Goal: Information Seeking & Learning: Learn about a topic

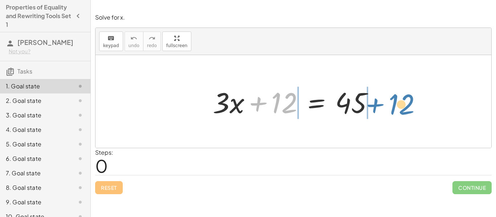
drag, startPoint x: 277, startPoint y: 98, endPoint x: 394, endPoint y: 100, distance: 116.9
click at [394, 100] on div "+ 12 + · 3 · x + 12 = 45" at bounding box center [293, 101] width 396 height 93
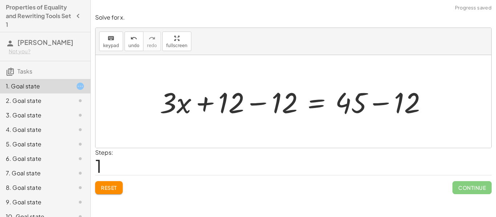
click at [259, 101] on div at bounding box center [296, 101] width 280 height 37
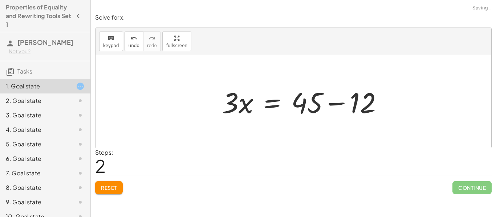
click at [384, 101] on div at bounding box center [305, 101] width 174 height 37
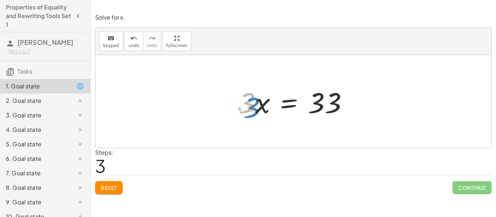
click at [246, 102] on div at bounding box center [296, 101] width 122 height 37
drag, startPoint x: 254, startPoint y: 103, endPoint x: 253, endPoint y: 121, distance: 17.5
click at [253, 121] on div "+ · 3 · x + 12 = 45 + · 3 · x + 12 − 12 = + 45 − 12 + · 3 · x + 0 = + 45 − 12 ·…" at bounding box center [293, 101] width 131 height 41
drag, startPoint x: 248, startPoint y: 103, endPoint x: 321, endPoint y: 139, distance: 81.7
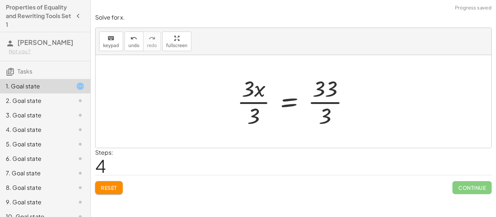
click at [259, 103] on div at bounding box center [295, 102] width 125 height 56
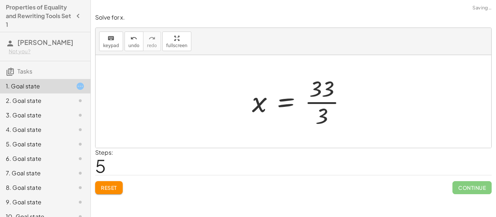
click at [322, 105] on div at bounding box center [301, 102] width 107 height 56
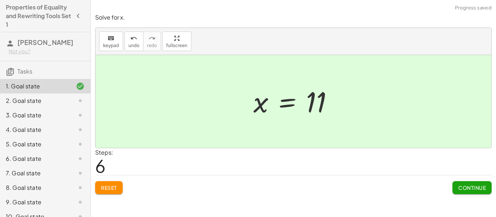
click at [473, 193] on button "Continue" at bounding box center [471, 187] width 39 height 13
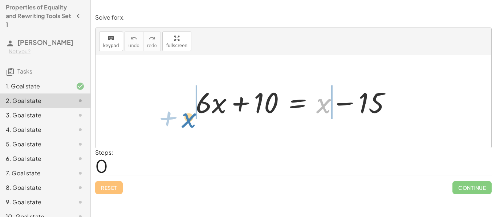
drag, startPoint x: 322, startPoint y: 101, endPoint x: 186, endPoint y: 115, distance: 136.4
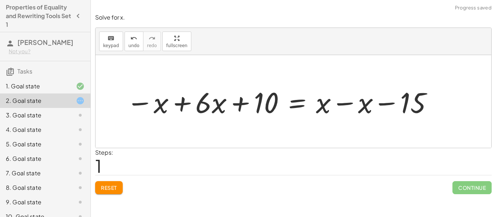
click at [181, 104] on div at bounding box center [280, 101] width 314 height 37
click at [346, 103] on div at bounding box center [316, 101] width 249 height 37
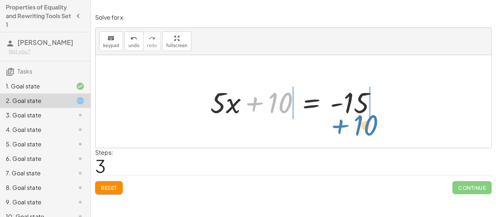
drag, startPoint x: 256, startPoint y: 103, endPoint x: 341, endPoint y: 126, distance: 88.2
click at [341, 126] on div "+ · 6 · x + 10 = + x − 15 − x + · 6 · x + 10 = + x − x − 15 + · 5 · x + 10 = + …" at bounding box center [293, 101] width 396 height 93
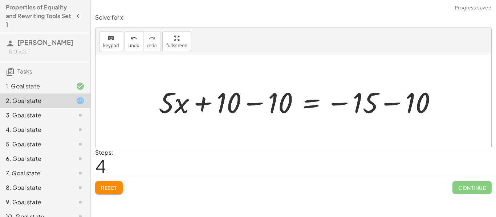
click at [399, 105] on div at bounding box center [300, 101] width 291 height 37
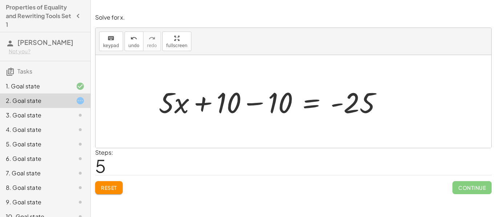
click at [255, 105] on div at bounding box center [273, 101] width 236 height 37
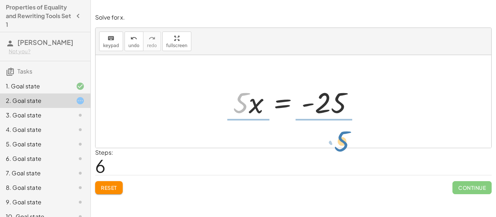
drag, startPoint x: 240, startPoint y: 110, endPoint x: 341, endPoint y: 148, distance: 107.5
click at [341, 148] on div "+ · 6 · x + 10 = + x − 15 − x + · 6 · x + 10 = + x − x − 15 + · 5 · x + 10 = + …" at bounding box center [293, 101] width 396 height 93
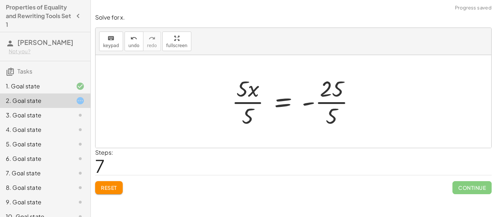
click at [256, 101] on div at bounding box center [296, 102] width 136 height 56
click at [325, 103] on div at bounding box center [304, 102] width 119 height 56
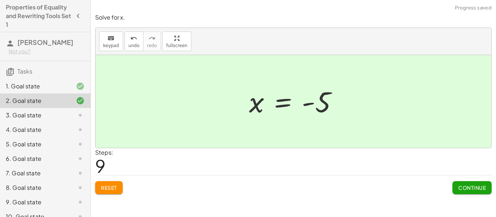
click at [458, 185] on span "Continue" at bounding box center [472, 188] width 28 height 7
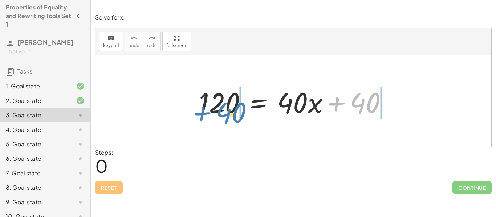
drag, startPoint x: 363, startPoint y: 105, endPoint x: 228, endPoint y: 115, distance: 134.7
click at [228, 115] on div at bounding box center [295, 101] width 201 height 37
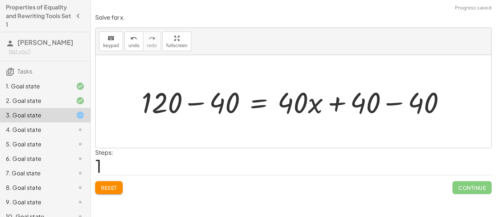
click at [200, 104] on div at bounding box center [296, 101] width 317 height 37
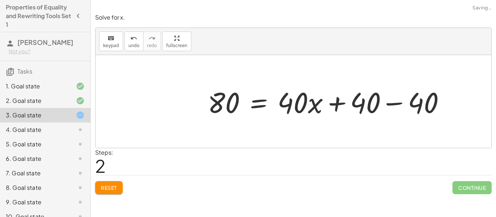
click at [394, 103] on div at bounding box center [329, 101] width 250 height 37
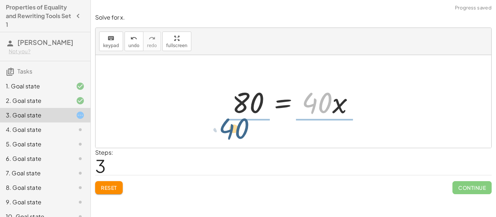
drag, startPoint x: 326, startPoint y: 100, endPoint x: 243, endPoint y: 126, distance: 87.4
click at [243, 126] on div "120 = + · 40 · x + 40 + 120 − 40 = + · 40 · x + 40 − 40 80 = + · 40 · x + 40 − …" at bounding box center [293, 101] width 396 height 93
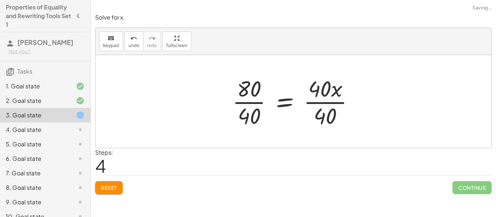
click at [318, 102] on div at bounding box center [296, 102] width 135 height 56
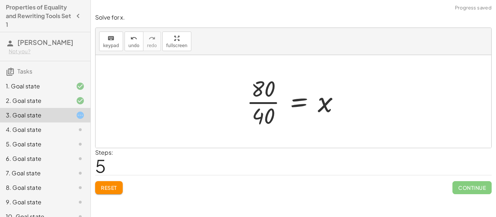
click at [255, 103] on div at bounding box center [296, 102] width 106 height 56
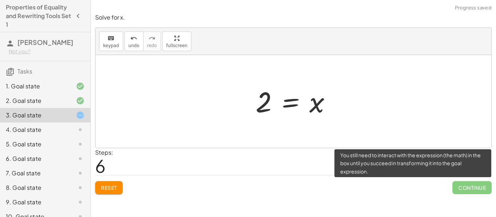
click at [481, 190] on span "Continue" at bounding box center [471, 187] width 39 height 13
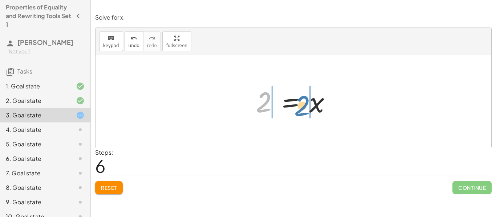
drag, startPoint x: 261, startPoint y: 95, endPoint x: 299, endPoint y: 99, distance: 38.3
click at [299, 99] on div at bounding box center [296, 102] width 89 height 36
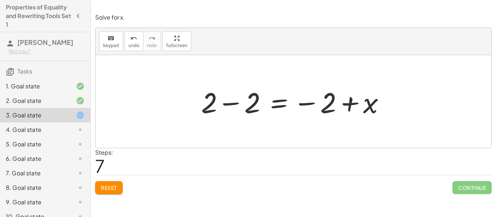
click at [234, 103] on div at bounding box center [295, 101] width 197 height 37
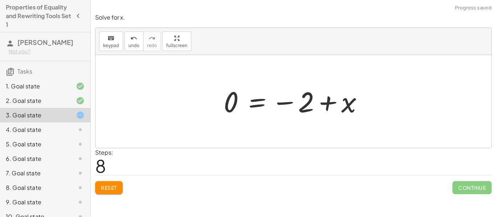
click at [331, 101] on div at bounding box center [296, 102] width 152 height 36
click at [288, 102] on div at bounding box center [296, 102] width 152 height 36
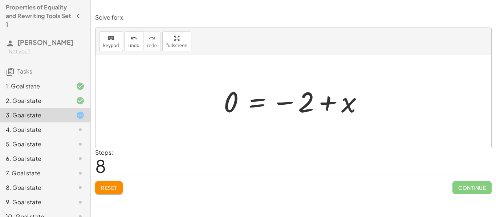
click at [288, 102] on div at bounding box center [296, 102] width 152 height 36
click at [115, 193] on button "Reset" at bounding box center [109, 187] width 28 height 13
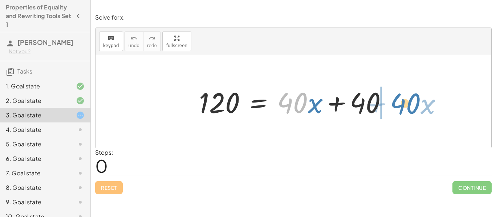
drag, startPoint x: 296, startPoint y: 97, endPoint x: 411, endPoint y: 97, distance: 115.1
click at [411, 97] on div "· 40 + · x 120 = + · 40 · x + 40" at bounding box center [293, 101] width 396 height 93
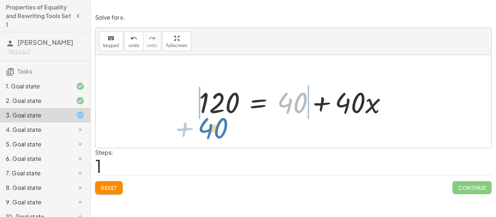
drag, startPoint x: 297, startPoint y: 99, endPoint x: 217, endPoint y: 123, distance: 83.6
click at [217, 123] on div "120 = + · 40 · x + 40 + 40 120 = + · 40 · x + 40" at bounding box center [293, 101] width 396 height 93
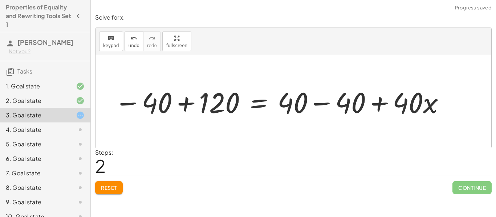
click at [187, 103] on div at bounding box center [280, 101] width 339 height 37
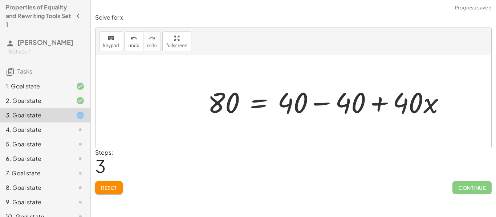
click at [326, 103] on div at bounding box center [329, 101] width 250 height 37
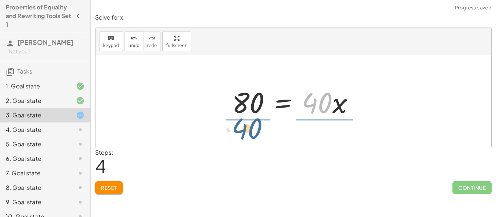
drag, startPoint x: 321, startPoint y: 109, endPoint x: 245, endPoint y: 134, distance: 80.1
click at [245, 134] on div "120 = + · 40 · x + 40 120 = + 40 + · 40 · x − 40 + 120 = + 40 − 40 + · 40 · x 8…" at bounding box center [293, 101] width 396 height 93
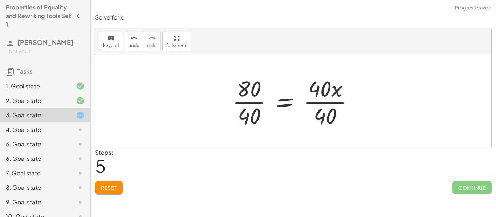
click at [249, 102] on div at bounding box center [296, 102] width 135 height 56
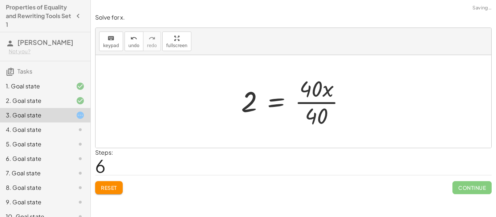
click at [319, 103] on div at bounding box center [295, 102] width 117 height 56
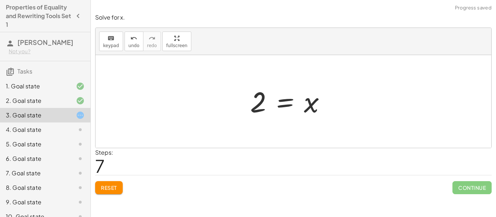
click at [308, 103] on div at bounding box center [290, 102] width 89 height 36
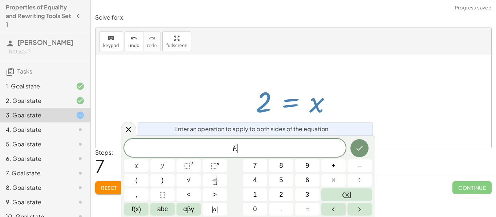
scroll to position [0, 0]
click at [127, 131] on icon at bounding box center [128, 129] width 5 height 5
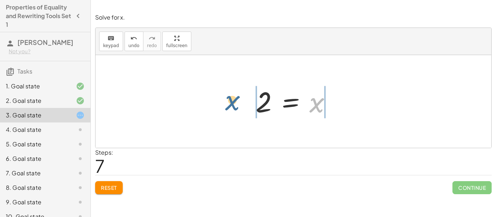
drag, startPoint x: 313, startPoint y: 102, endPoint x: 228, endPoint y: 100, distance: 85.0
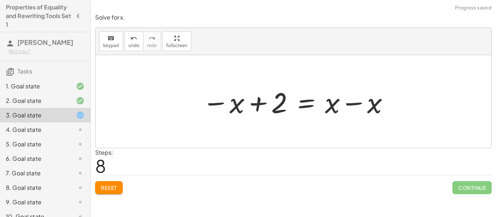
click at [254, 104] on div at bounding box center [296, 101] width 195 height 37
drag, startPoint x: 280, startPoint y: 99, endPoint x: 316, endPoint y: 58, distance: 54.8
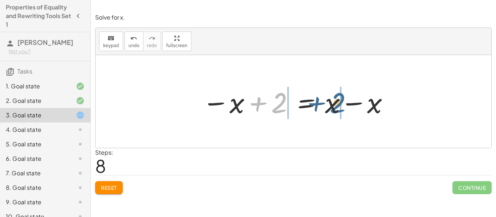
drag, startPoint x: 276, startPoint y: 100, endPoint x: 336, endPoint y: 100, distance: 60.3
click at [336, 100] on div at bounding box center [296, 101] width 195 height 37
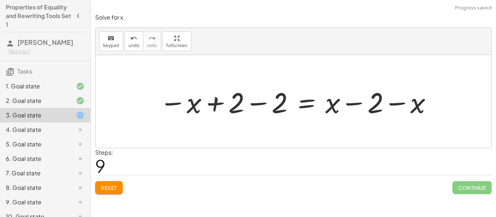
click at [260, 101] on div at bounding box center [296, 101] width 281 height 37
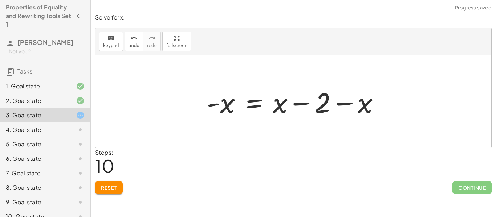
click at [302, 103] on div at bounding box center [296, 101] width 186 height 37
click at [350, 104] on div at bounding box center [296, 101] width 186 height 37
drag, startPoint x: 350, startPoint y: 104, endPoint x: 296, endPoint y: 105, distance: 53.7
click at [296, 105] on div at bounding box center [296, 101] width 186 height 37
click at [299, 104] on div at bounding box center [296, 101] width 186 height 37
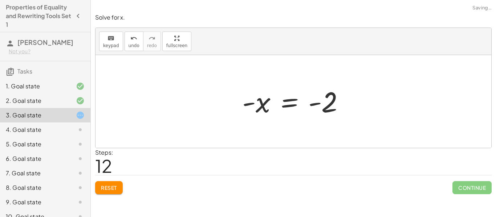
click at [294, 106] on div at bounding box center [295, 102] width 115 height 36
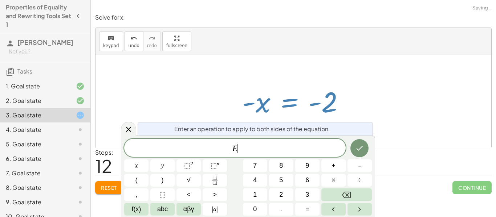
scroll to position [1, 0]
click at [130, 130] on icon at bounding box center [128, 129] width 9 height 9
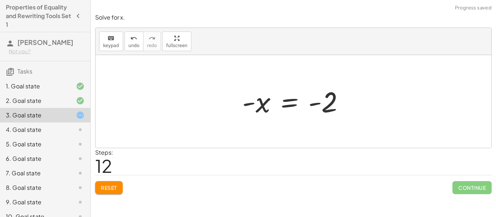
click at [116, 186] on span "Reset" at bounding box center [109, 188] width 16 height 7
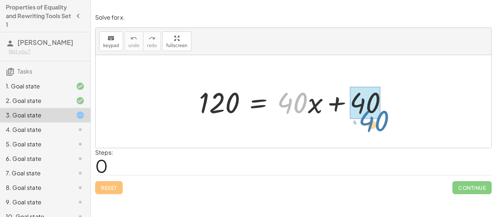
drag, startPoint x: 298, startPoint y: 103, endPoint x: 381, endPoint y: 118, distance: 84.4
click at [381, 118] on div at bounding box center [295, 101] width 201 height 37
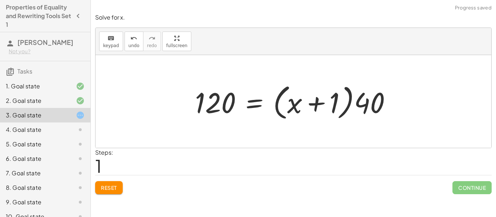
click at [307, 107] on div at bounding box center [295, 102] width 209 height 42
click at [314, 106] on div at bounding box center [295, 102] width 209 height 42
click at [117, 191] on button "Reset" at bounding box center [109, 187] width 28 height 13
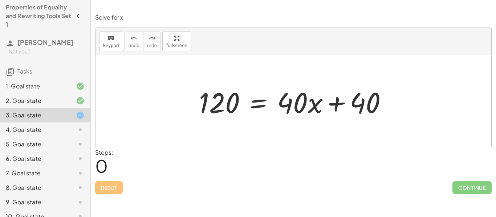
click at [336, 105] on div at bounding box center [295, 101] width 201 height 37
drag, startPoint x: 301, startPoint y: 102, endPoint x: 301, endPoint y: 115, distance: 13.8
click at [301, 115] on div at bounding box center [295, 101] width 201 height 37
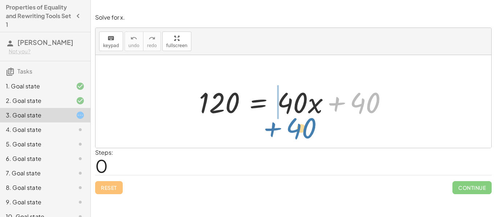
drag, startPoint x: 367, startPoint y: 103, endPoint x: 303, endPoint y: 128, distance: 69.1
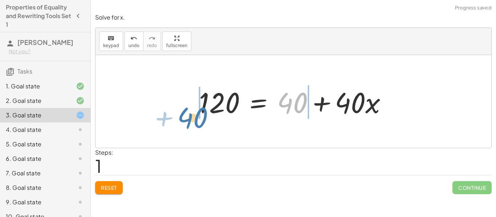
drag, startPoint x: 289, startPoint y: 96, endPoint x: 190, endPoint y: 113, distance: 100.8
click at [190, 113] on div "120 = + · 40 · x + 40 + 40 120 = + · 40 · x + 40" at bounding box center [293, 101] width 210 height 41
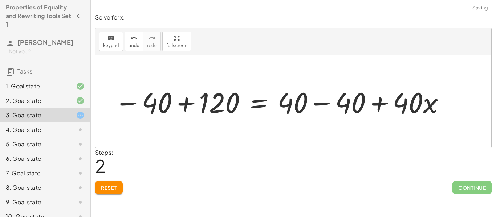
click at [184, 109] on div at bounding box center [280, 101] width 339 height 37
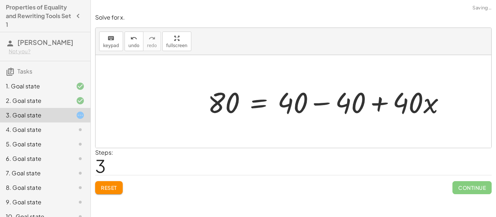
click at [327, 106] on div at bounding box center [329, 101] width 250 height 37
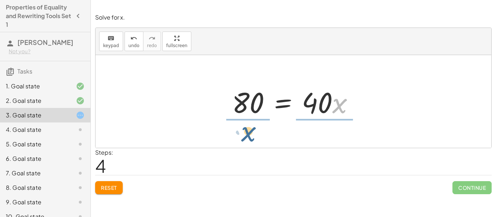
drag, startPoint x: 332, startPoint y: 95, endPoint x: 236, endPoint y: 121, distance: 100.4
click at [236, 121] on div "120 = + · 40 · x + 40 120 = + 40 + · 40 · x − 40 + 120 = + 40 − 40 + · 40 · x 8…" at bounding box center [293, 101] width 144 height 41
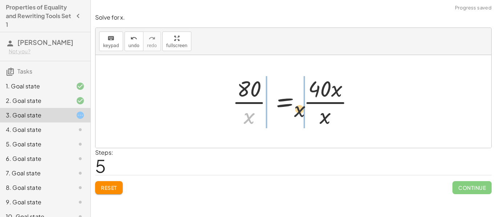
drag, startPoint x: 249, startPoint y: 119, endPoint x: 304, endPoint y: 112, distance: 55.3
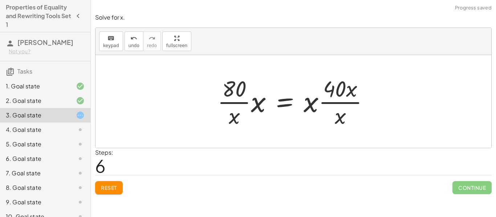
click at [109, 187] on span "Reset" at bounding box center [109, 188] width 16 height 7
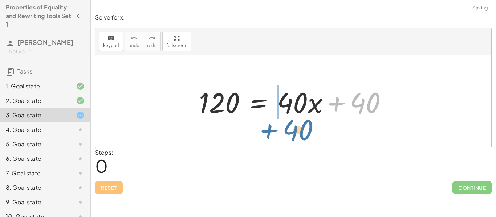
drag, startPoint x: 364, startPoint y: 106, endPoint x: 297, endPoint y: 134, distance: 73.3
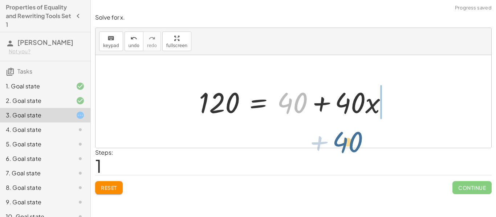
drag, startPoint x: 282, startPoint y: 101, endPoint x: 341, endPoint y: 138, distance: 69.2
click at [341, 138] on div "120 = + · 40 · x + 40 + 40 120 = + · 40 · x + 40" at bounding box center [293, 101] width 396 height 93
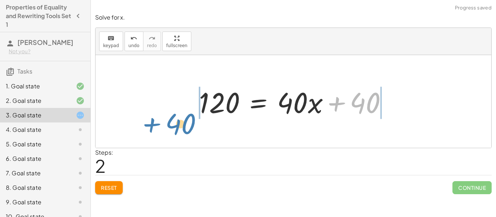
drag, startPoint x: 358, startPoint y: 109, endPoint x: 173, endPoint y: 130, distance: 186.3
click at [173, 130] on div "120 = + · 40 · x + 40 120 = + 40 + · 40 · x + 40 120 = + · 40 · x + 40" at bounding box center [293, 101] width 396 height 93
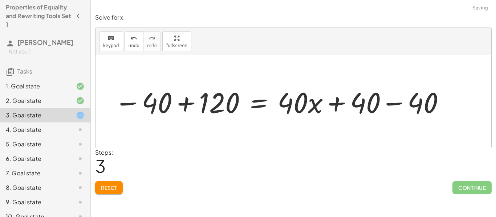
click at [183, 106] on div at bounding box center [280, 101] width 339 height 37
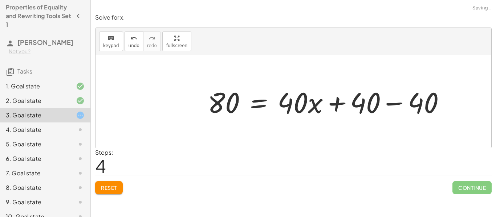
click at [392, 103] on div at bounding box center [329, 101] width 250 height 37
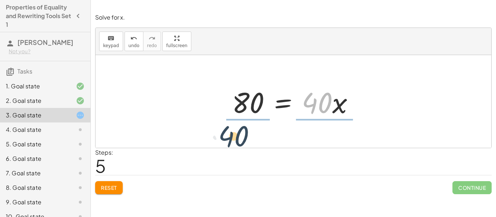
drag, startPoint x: 330, startPoint y: 99, endPoint x: 243, endPoint y: 133, distance: 92.7
click at [243, 133] on div "120 = + · 40 · x + 40 120 = + 40 + · 40 · x 120 = + · 40 · x + 40 − 40 + 120 = …" at bounding box center [293, 101] width 396 height 93
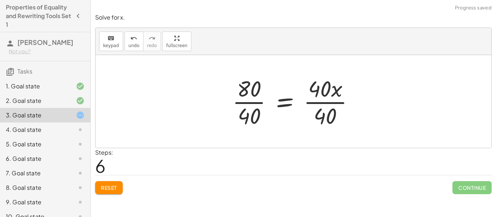
click at [249, 104] on div at bounding box center [296, 102] width 135 height 56
click at [317, 106] on div at bounding box center [304, 102] width 117 height 56
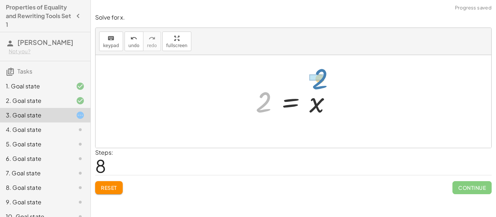
drag, startPoint x: 256, startPoint y: 103, endPoint x: 312, endPoint y: 79, distance: 60.8
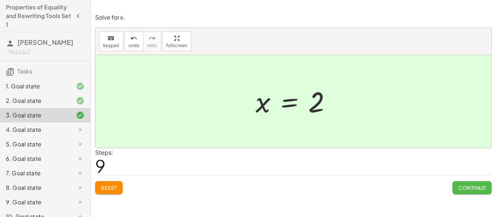
click at [454, 189] on button "Continue" at bounding box center [471, 187] width 39 height 13
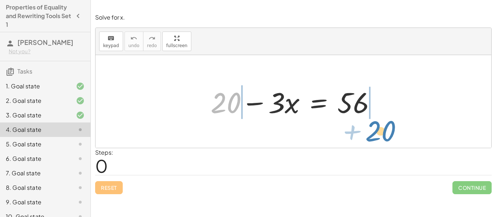
drag, startPoint x: 229, startPoint y: 104, endPoint x: 384, endPoint y: 132, distance: 157.1
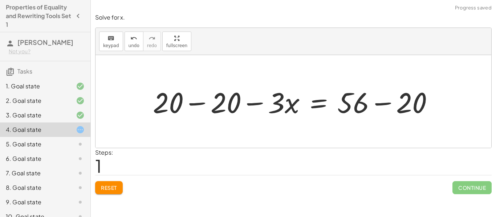
click at [384, 108] on div at bounding box center [296, 101] width 294 height 37
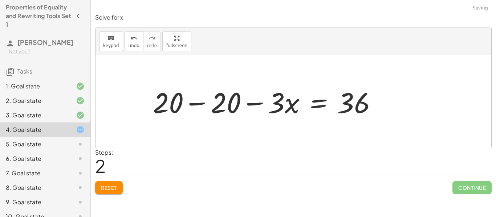
click at [195, 103] on div at bounding box center [267, 101] width 237 height 37
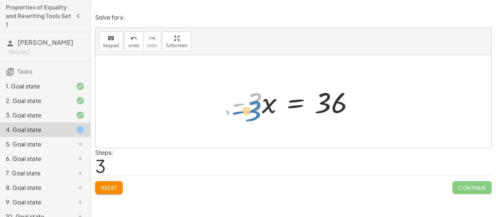
click at [256, 105] on div at bounding box center [295, 101] width 135 height 37
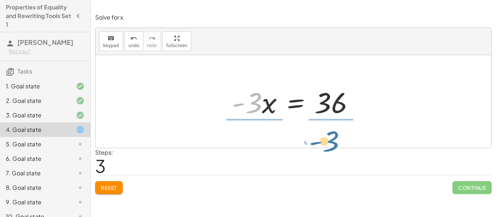
drag, startPoint x: 256, startPoint y: 105, endPoint x: 333, endPoint y: 143, distance: 85.9
click at [333, 143] on div "+ 20 − · 3 · x = 56 + 20 − 20 − · 3 · x = + 56 − 20 + 20 − 20 − · 3 · x = 36 + …" at bounding box center [293, 101] width 396 height 93
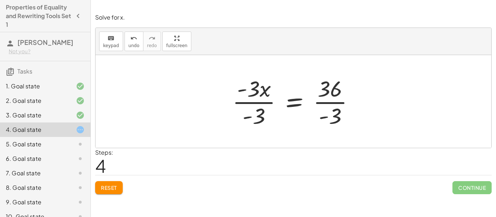
click at [260, 102] on div at bounding box center [296, 102] width 135 height 56
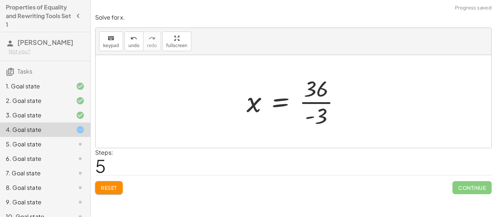
click at [322, 102] on div at bounding box center [296, 102] width 107 height 56
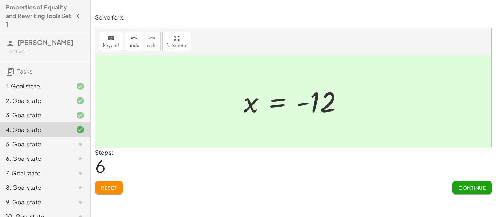
click at [492, 190] on div "Solve for x. keyboard keypad undo undo redo redo fullscreen + 20 − · 3 · x = 56…" at bounding box center [293, 104] width 405 height 190
click at [485, 191] on span "Continue" at bounding box center [472, 188] width 28 height 7
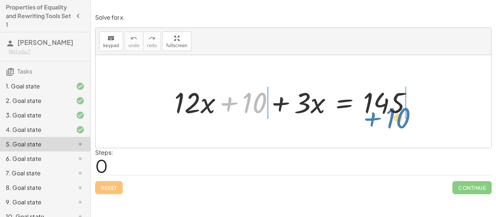
drag, startPoint x: 256, startPoint y: 97, endPoint x: 399, endPoint y: 113, distance: 144.7
click at [399, 113] on div at bounding box center [296, 101] width 250 height 37
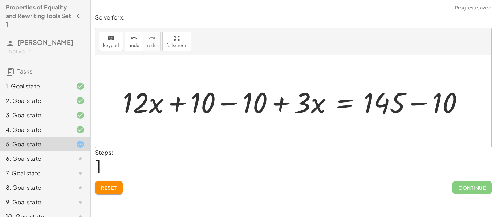
click at [423, 99] on div at bounding box center [296, 101] width 354 height 37
click at [234, 106] on div at bounding box center [270, 101] width 303 height 37
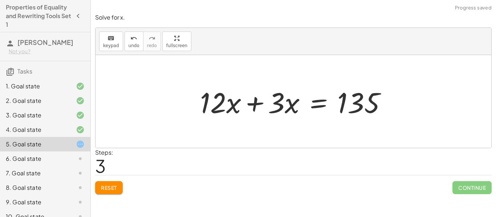
click at [255, 110] on div at bounding box center [295, 101] width 199 height 37
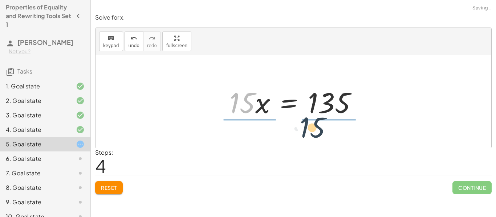
drag, startPoint x: 243, startPoint y: 99, endPoint x: 337, endPoint y: 133, distance: 99.8
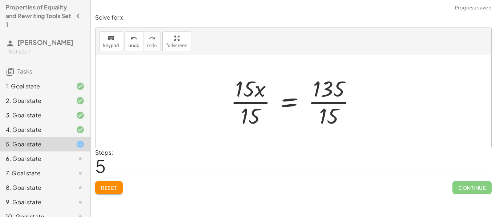
click at [294, 102] on div at bounding box center [296, 102] width 139 height 56
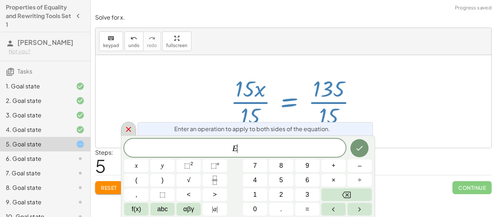
click at [128, 129] on icon at bounding box center [128, 129] width 5 height 5
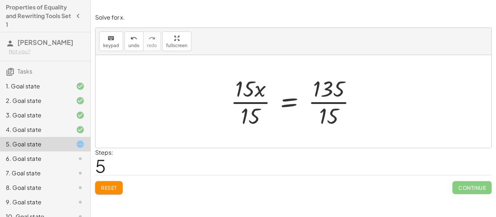
click at [320, 102] on div at bounding box center [296, 102] width 139 height 56
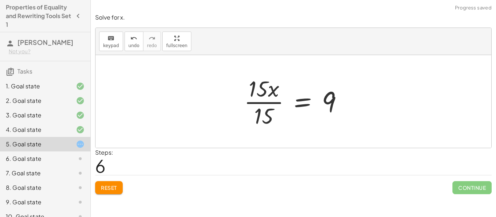
click at [265, 103] on div at bounding box center [296, 102] width 112 height 56
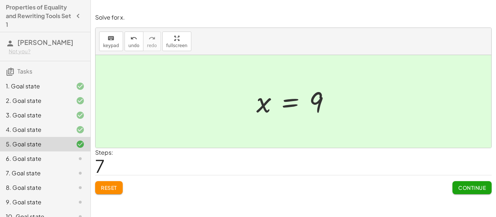
click at [459, 193] on button "Continue" at bounding box center [471, 187] width 39 height 13
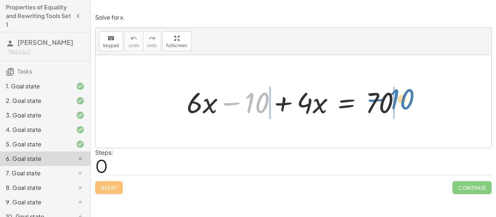
drag, startPoint x: 253, startPoint y: 103, endPoint x: 398, endPoint y: 100, distance: 145.2
click at [398, 100] on div at bounding box center [296, 101] width 226 height 37
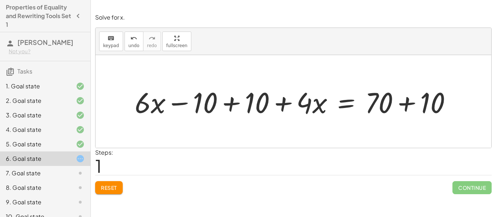
click at [180, 102] on div at bounding box center [296, 101] width 330 height 37
click at [228, 105] on div at bounding box center [296, 101] width 330 height 37
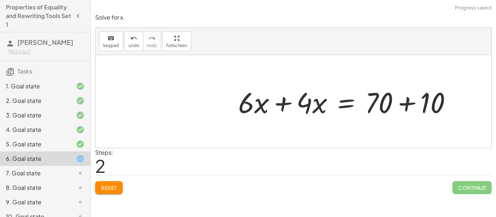
click at [403, 103] on div at bounding box center [347, 101] width 226 height 37
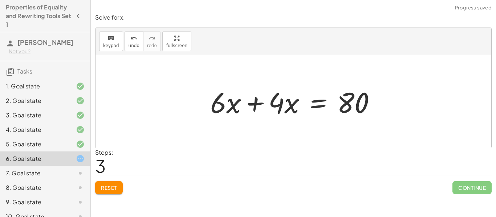
click at [255, 105] on div at bounding box center [296, 101] width 179 height 37
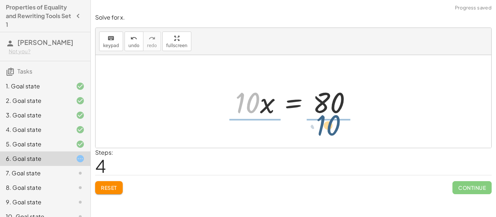
drag, startPoint x: 252, startPoint y: 107, endPoint x: 337, endPoint y: 131, distance: 88.1
click at [337, 131] on div "+ · 6 · x − 10 + · 4 · x = 70 + · 6 · x − 10 + 10 + · 4 · x = + 70 + 10 + · 6 ·…" at bounding box center [293, 101] width 396 height 93
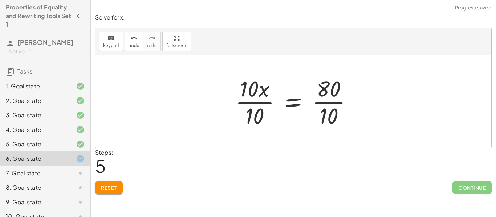
click at [295, 101] on div at bounding box center [297, 102] width 130 height 56
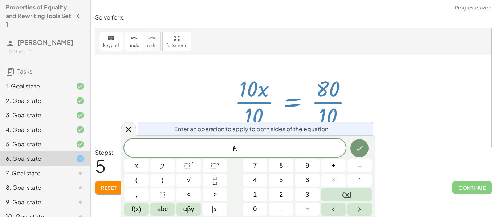
scroll to position [1, 0]
click at [133, 125] on div at bounding box center [128, 129] width 15 height 14
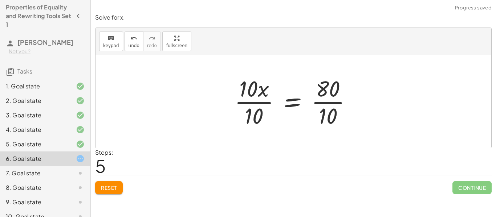
click at [253, 105] on div at bounding box center [296, 102] width 130 height 56
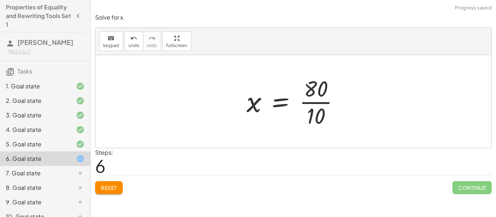
click at [323, 102] on div at bounding box center [296, 102] width 106 height 56
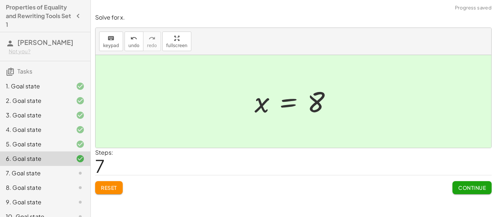
click at [475, 183] on button "Continue" at bounding box center [471, 187] width 39 height 13
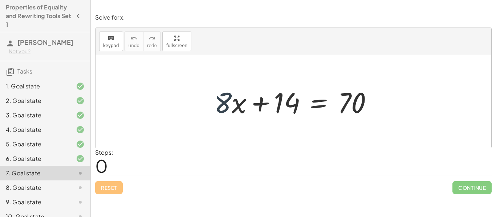
click at [223, 101] on div at bounding box center [296, 101] width 171 height 37
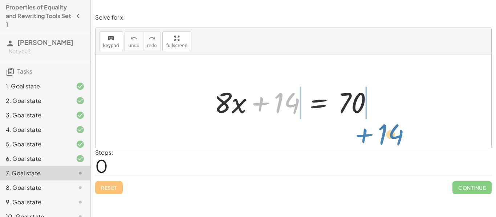
drag, startPoint x: 290, startPoint y: 101, endPoint x: 394, endPoint y: 130, distance: 107.8
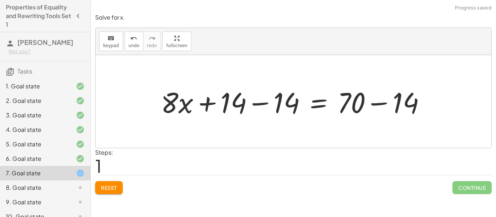
click at [376, 107] on div at bounding box center [295, 101] width 277 height 37
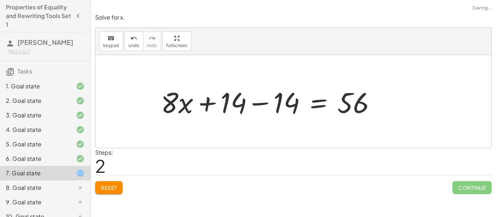
click at [266, 100] on div at bounding box center [271, 101] width 228 height 37
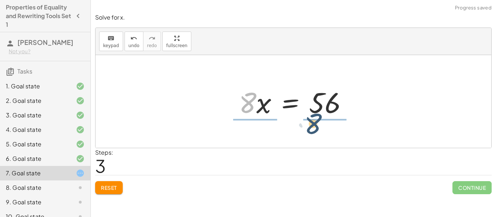
drag, startPoint x: 251, startPoint y: 107, endPoint x: 327, endPoint y: 127, distance: 78.5
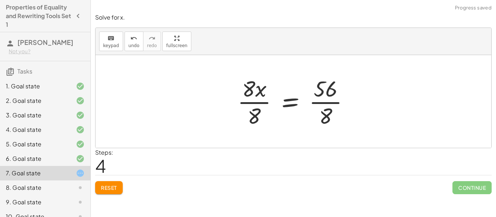
click at [260, 102] on div at bounding box center [296, 102] width 124 height 56
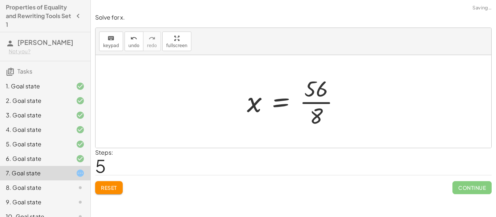
click at [322, 103] on div at bounding box center [296, 102] width 106 height 56
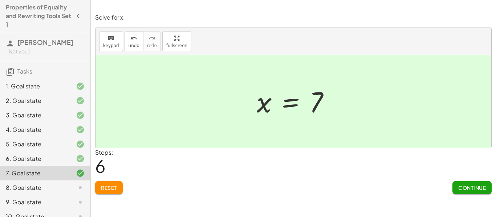
click at [480, 191] on button "Continue" at bounding box center [471, 187] width 39 height 13
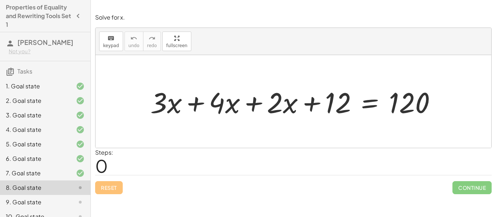
click at [249, 101] on div at bounding box center [296, 101] width 299 height 37
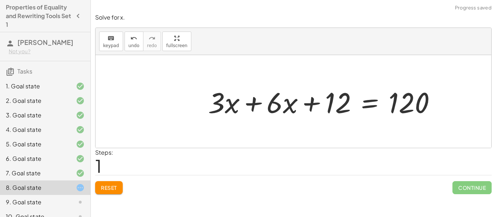
click at [253, 102] on div at bounding box center [324, 101] width 241 height 37
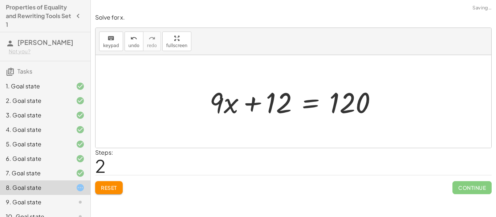
click at [328, 100] on div at bounding box center [296, 101] width 180 height 37
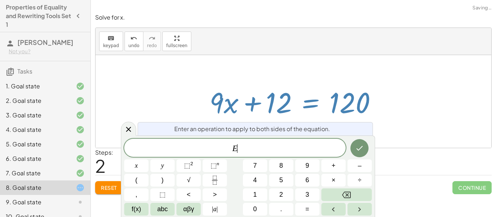
scroll to position [2, 0]
click at [131, 128] on icon at bounding box center [128, 129] width 9 height 9
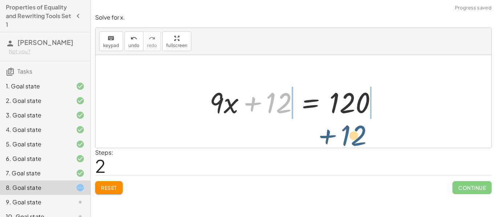
drag, startPoint x: 280, startPoint y: 97, endPoint x: 356, endPoint y: 129, distance: 82.3
click at [356, 129] on div "+ · 3 · x + · 4 · x + · 2 · x + 12 = 120 + · 3 · x + · 6 · x + 12 = 120 + 12 + …" at bounding box center [293, 101] width 396 height 93
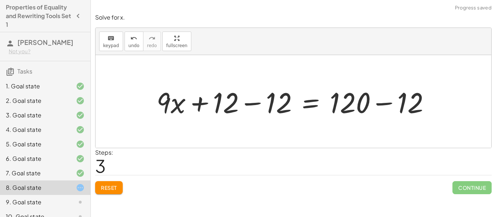
click at [379, 105] on div at bounding box center [296, 101] width 286 height 37
click at [259, 104] on div at bounding box center [270, 101] width 235 height 37
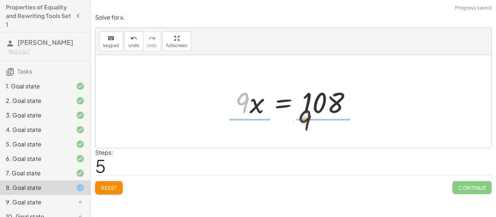
drag, startPoint x: 242, startPoint y: 101, endPoint x: 317, endPoint y: 122, distance: 77.9
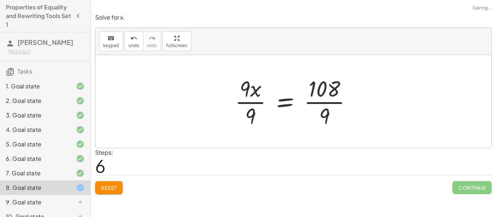
click at [256, 102] on div at bounding box center [296, 102] width 130 height 56
click at [336, 103] on div at bounding box center [305, 102] width 114 height 56
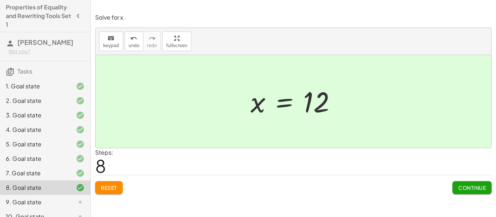
click at [484, 191] on span "Continue" at bounding box center [472, 188] width 28 height 7
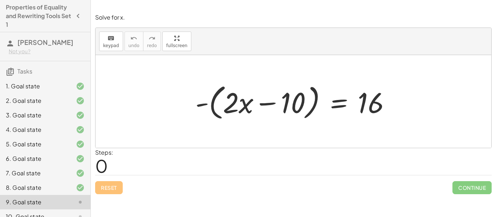
click at [203, 105] on div at bounding box center [296, 102] width 208 height 42
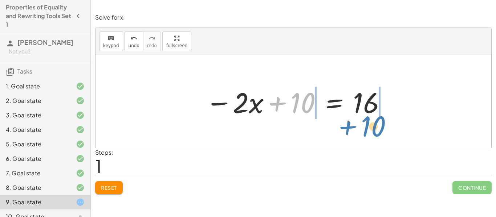
drag, startPoint x: 294, startPoint y: 95, endPoint x: 365, endPoint y: 119, distance: 74.3
click at [365, 119] on div at bounding box center [296, 101] width 189 height 37
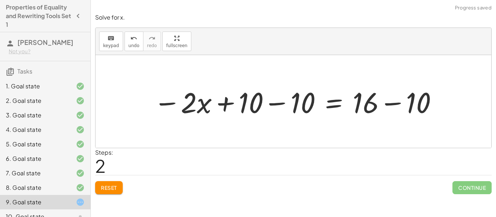
click at [387, 105] on div at bounding box center [296, 101] width 292 height 37
click at [294, 103] on div at bounding box center [265, 101] width 230 height 37
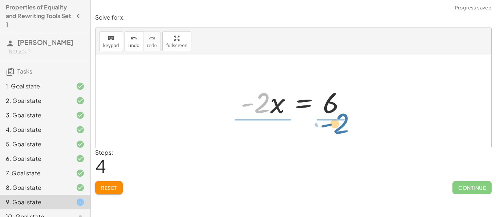
drag, startPoint x: 258, startPoint y: 105, endPoint x: 337, endPoint y: 126, distance: 82.2
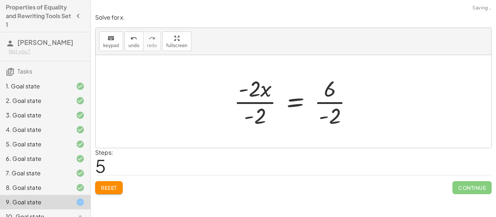
click at [261, 105] on div at bounding box center [296, 102] width 132 height 56
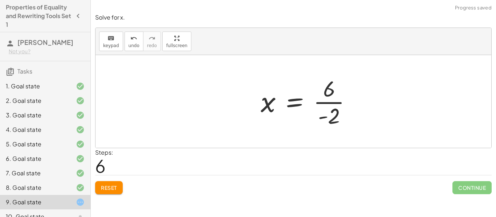
click at [327, 106] on div at bounding box center [309, 102] width 104 height 56
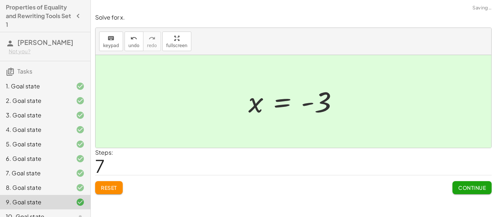
click at [489, 192] on button "Continue" at bounding box center [471, 187] width 39 height 13
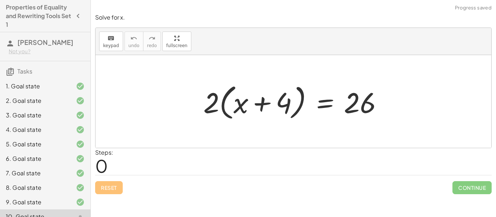
click at [214, 103] on div at bounding box center [296, 102] width 192 height 42
click at [220, 101] on div at bounding box center [296, 102] width 192 height 42
click at [261, 103] on div at bounding box center [296, 102] width 192 height 42
click at [284, 102] on div at bounding box center [296, 102] width 192 height 42
drag, startPoint x: 209, startPoint y: 103, endPoint x: 232, endPoint y: 106, distance: 23.3
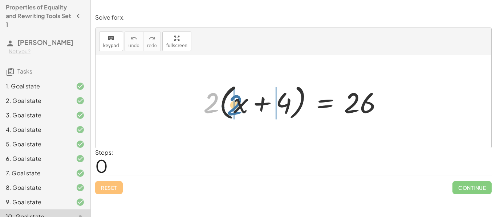
click at [232, 106] on div at bounding box center [296, 102] width 192 height 42
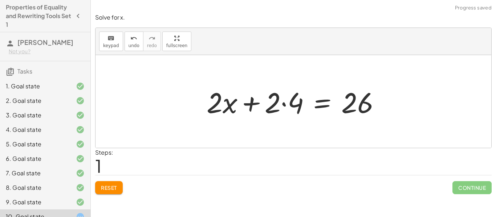
click at [282, 106] on div at bounding box center [296, 101] width 187 height 37
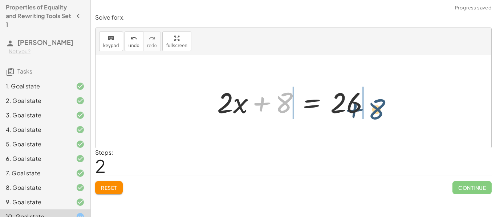
drag, startPoint x: 281, startPoint y: 105, endPoint x: 373, endPoint y: 110, distance: 92.0
click at [373, 110] on div at bounding box center [295, 101] width 165 height 37
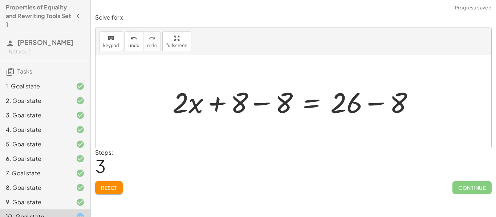
click at [371, 105] on div at bounding box center [296, 101] width 254 height 37
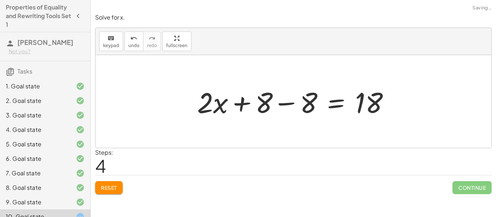
click at [259, 107] on div at bounding box center [295, 101] width 205 height 37
click at [290, 102] on div at bounding box center [295, 101] width 205 height 37
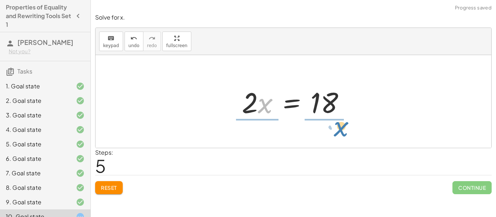
drag, startPoint x: 258, startPoint y: 104, endPoint x: 331, endPoint y: 129, distance: 76.9
click at [331, 129] on div "· 2 · ( + x + 4 ) = 26 + · 2 · x + · 2 · 4 = 26 + · 2 · x + 8 = 26 + · 2 · x + …" at bounding box center [293, 101] width 396 height 93
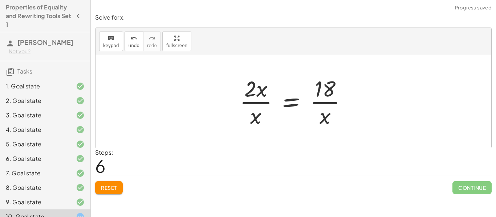
click at [111, 193] on button "Reset" at bounding box center [109, 187] width 28 height 13
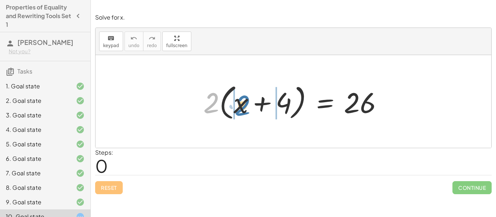
drag, startPoint x: 204, startPoint y: 104, endPoint x: 234, endPoint y: 107, distance: 30.3
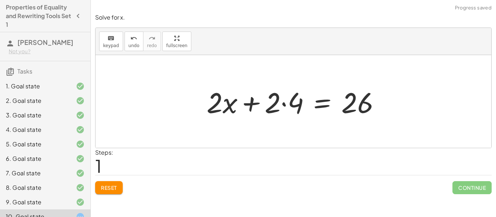
click at [288, 106] on div at bounding box center [296, 101] width 187 height 37
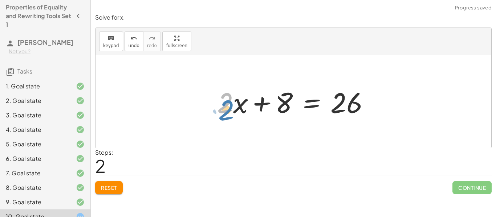
drag, startPoint x: 230, startPoint y: 108, endPoint x: 230, endPoint y: 114, distance: 6.2
click at [230, 114] on div at bounding box center [295, 101] width 165 height 37
click at [282, 99] on div at bounding box center [295, 101] width 165 height 37
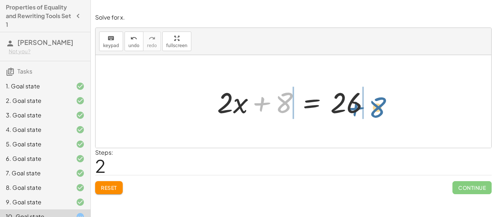
drag, startPoint x: 282, startPoint y: 101, endPoint x: 379, endPoint y: 106, distance: 96.3
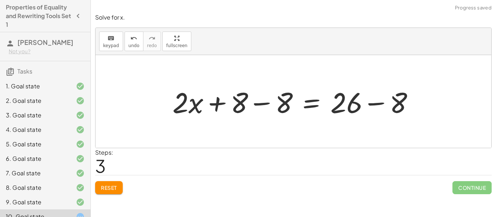
click at [369, 102] on div at bounding box center [296, 101] width 254 height 37
click at [255, 102] on div at bounding box center [271, 101] width 205 height 37
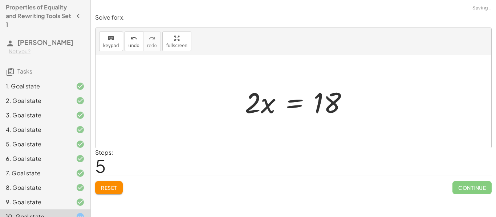
click at [264, 104] on div at bounding box center [299, 101] width 116 height 37
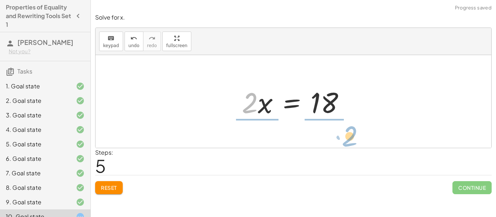
drag, startPoint x: 252, startPoint y: 102, endPoint x: 351, endPoint y: 135, distance: 104.6
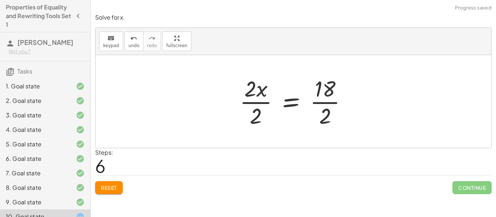
click at [333, 103] on div at bounding box center [296, 102] width 120 height 56
click at [266, 103] on div at bounding box center [288, 102] width 105 height 56
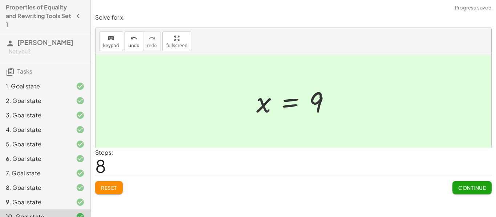
click at [460, 189] on span "Continue" at bounding box center [472, 188] width 28 height 7
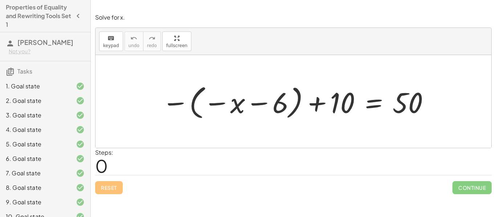
click at [178, 103] on div at bounding box center [296, 102] width 276 height 40
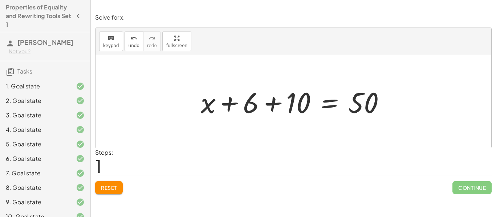
click at [276, 98] on div at bounding box center [295, 101] width 197 height 37
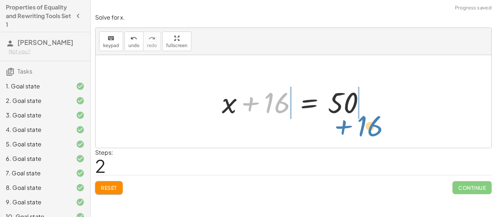
drag, startPoint x: 269, startPoint y: 104, endPoint x: 362, endPoint y: 124, distance: 95.1
click at [362, 124] on div "− ( − x − 6 ) + 10 = 50 + x + 6 + 10 = 50 + 16 x = 50 + + 16" at bounding box center [293, 101] width 396 height 93
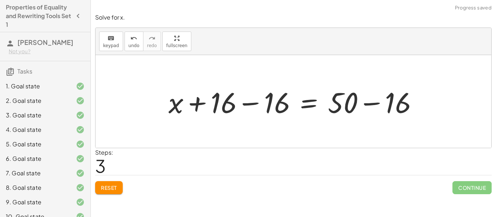
click at [370, 108] on div at bounding box center [296, 101] width 262 height 37
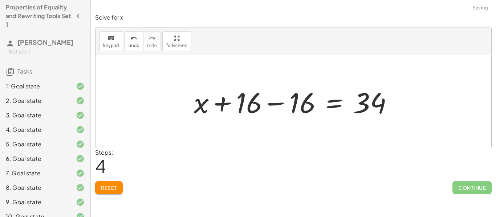
click at [258, 102] on div at bounding box center [296, 101] width 212 height 37
click at [282, 106] on div at bounding box center [296, 101] width 212 height 37
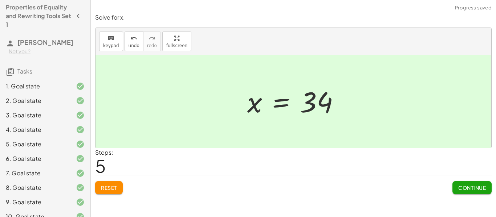
click at [479, 193] on button "Continue" at bounding box center [471, 187] width 39 height 13
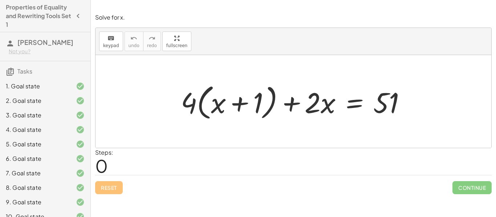
click at [182, 100] on div at bounding box center [296, 102] width 238 height 42
drag, startPoint x: 193, startPoint y: 102, endPoint x: 213, endPoint y: 105, distance: 20.1
click at [213, 105] on div at bounding box center [296, 102] width 238 height 42
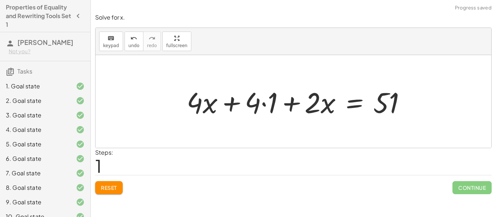
click at [264, 104] on div at bounding box center [299, 101] width 232 height 37
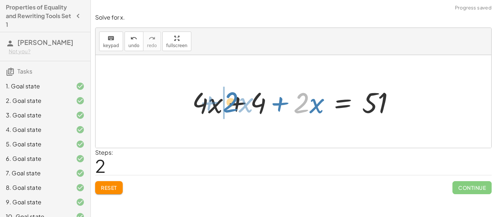
drag, startPoint x: 305, startPoint y: 103, endPoint x: 235, endPoint y: 103, distance: 70.1
click at [235, 103] on div at bounding box center [295, 101] width 215 height 37
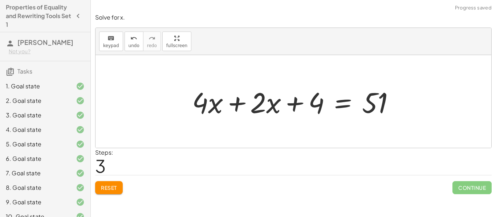
click at [238, 102] on div at bounding box center [295, 101] width 215 height 37
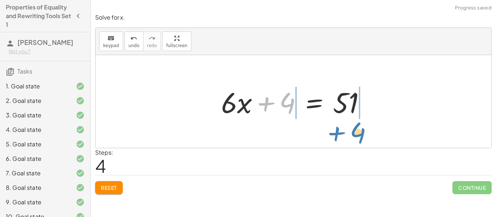
drag, startPoint x: 278, startPoint y: 101, endPoint x: 348, endPoint y: 130, distance: 75.4
click at [348, 130] on div "+ · 4 · ( + x + 1 ) + · 2 · x = 51 + · 4 · x + · 4 · 1 + · 2 · x = 51 + · 4 · x…" at bounding box center [293, 101] width 396 height 93
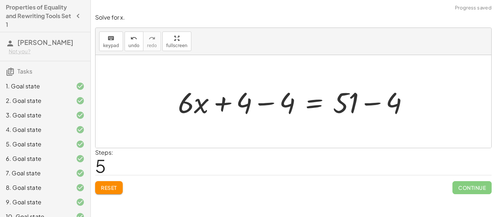
click at [373, 103] on div at bounding box center [296, 101] width 244 height 37
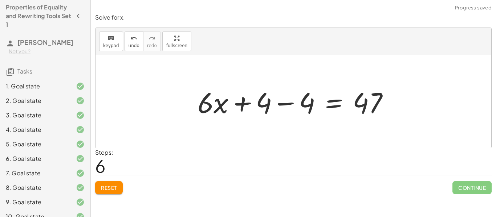
click at [289, 104] on div at bounding box center [296, 101] width 204 height 37
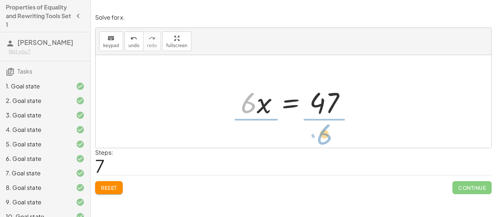
drag, startPoint x: 245, startPoint y: 103, endPoint x: 322, endPoint y: 134, distance: 82.8
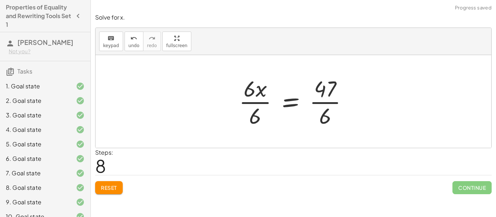
click at [253, 104] on div at bounding box center [296, 102] width 122 height 56
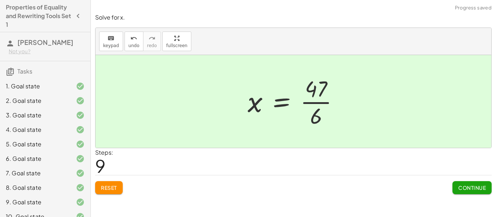
click at [315, 103] on div at bounding box center [296, 102] width 104 height 56
